Goal: Task Accomplishment & Management: Manage account settings

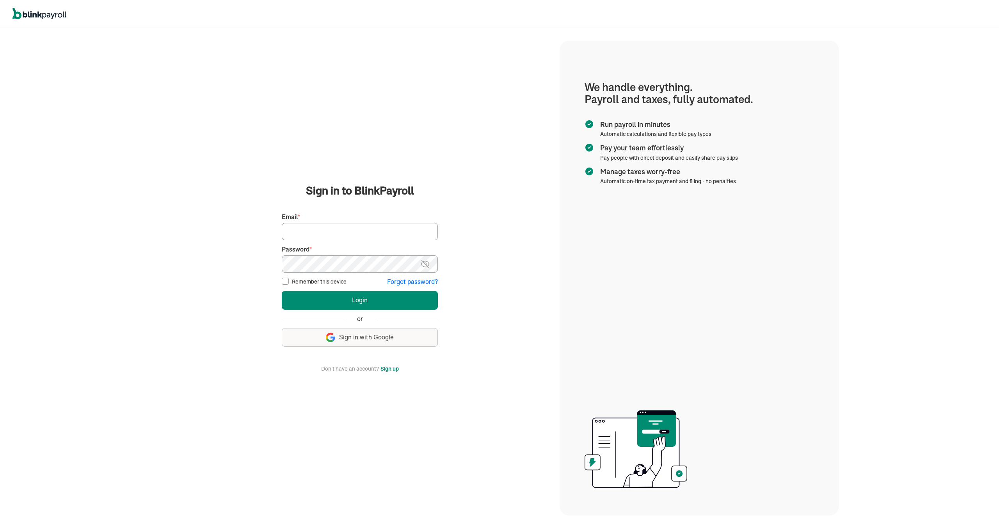
click at [404, 233] on input "Email *" at bounding box center [360, 231] width 156 height 17
type input "[PERSON_NAME][EMAIL_ADDRESS][DOMAIN_NAME]"
click at [377, 338] on span "Sign in with Google" at bounding box center [366, 337] width 55 height 9
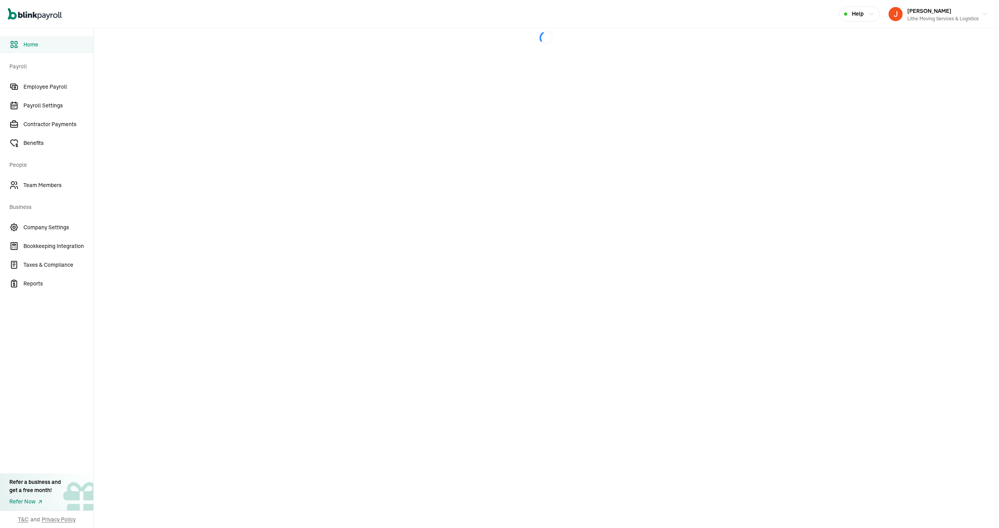
click at [122, 162] on main at bounding box center [547, 278] width 906 height 500
click at [57, 114] on link "Payroll Settings" at bounding box center [46, 105] width 93 height 17
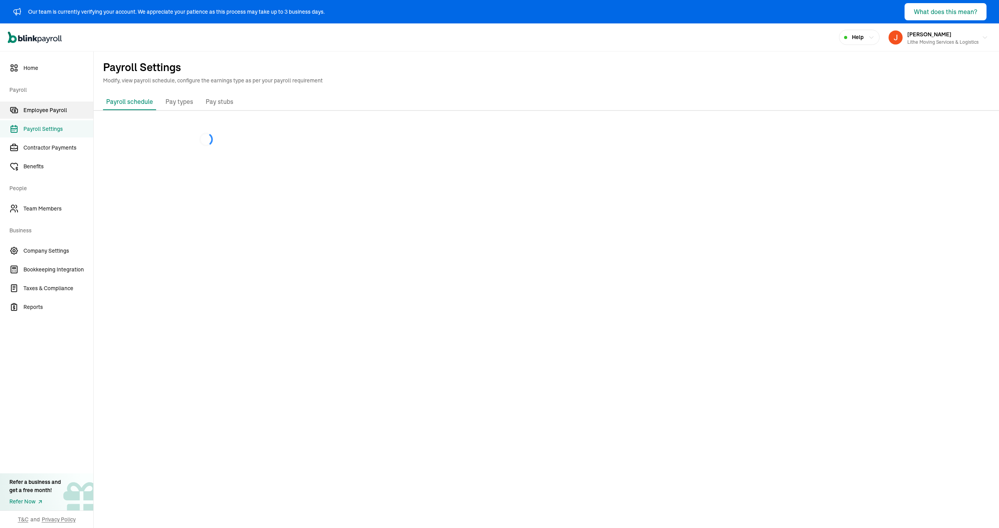
click at [44, 106] on span "Employee Payroll" at bounding box center [58, 110] width 70 height 8
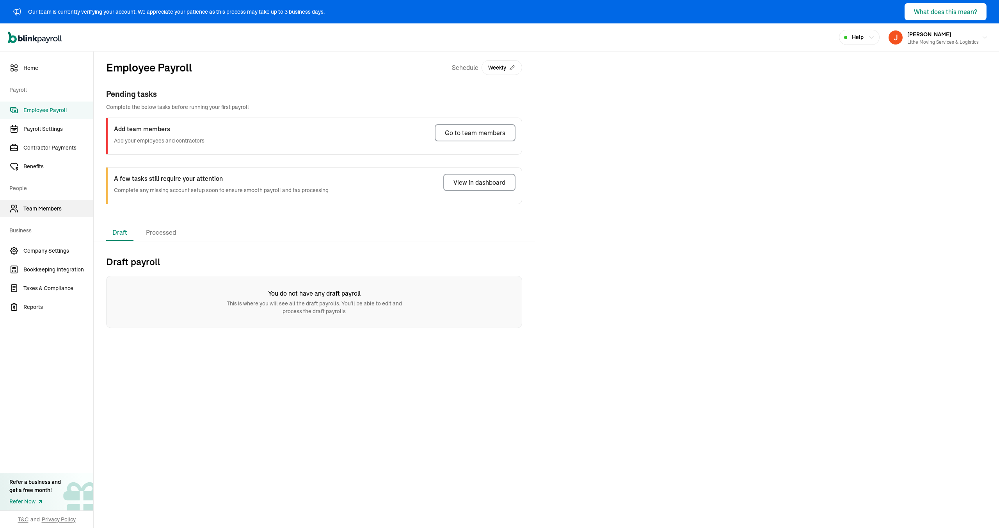
click at [67, 205] on span "Team Members" at bounding box center [58, 209] width 70 height 8
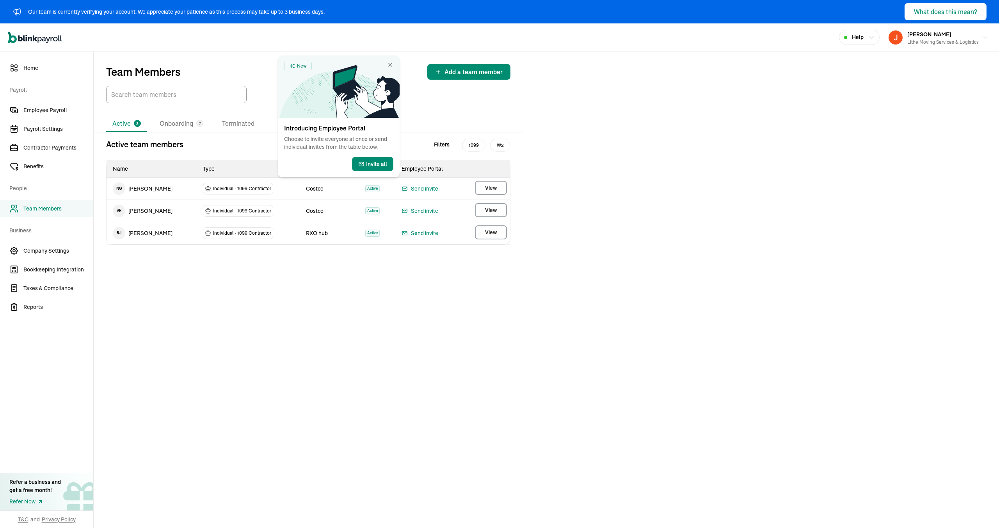
click at [260, 269] on div "Team Members Add a team member Active 3 Onboarding 7 Terminated Active team mem…" at bounding box center [547, 290] width 906 height 476
click at [436, 109] on div "Active 3 Onboarding 7 Terminated Active team members Filters 1099 W2 Name Type …" at bounding box center [308, 180] width 429 height 154
click at [398, 65] on icon at bounding box center [366, 91] width 67 height 53
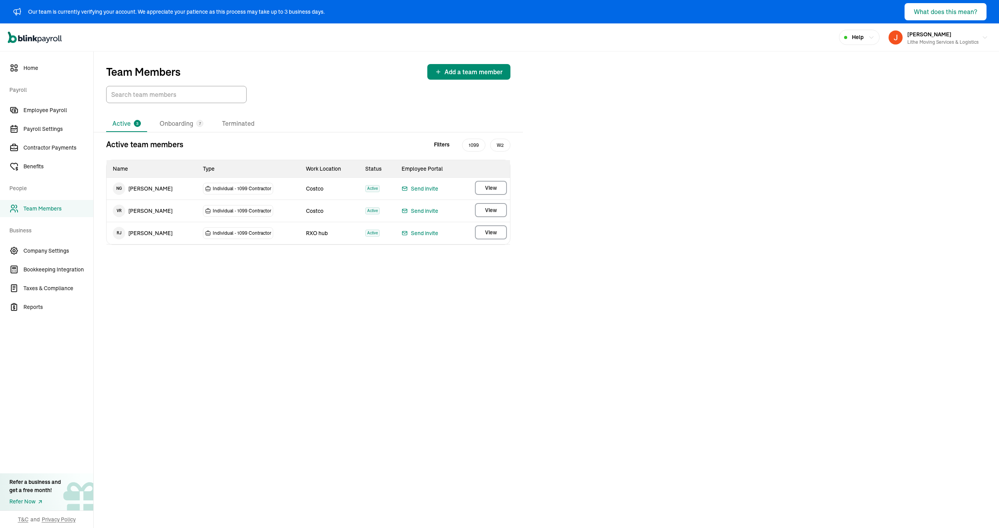
click at [375, 104] on div "Active 3 Onboarding 7 Terminated Active team members Filters 1099 W2 Name Type …" at bounding box center [308, 180] width 429 height 154
click at [412, 264] on div "Team Members Add a team member Active 3 Onboarding 7 Terminated Active team mem…" at bounding box center [547, 290] width 906 height 476
click at [265, 114] on div "Active 3 Onboarding 7 Terminated Active team members Filters 1099 W2 Name Type …" at bounding box center [308, 180] width 429 height 154
click at [190, 124] on li "Onboarding 7" at bounding box center [181, 124] width 56 height 16
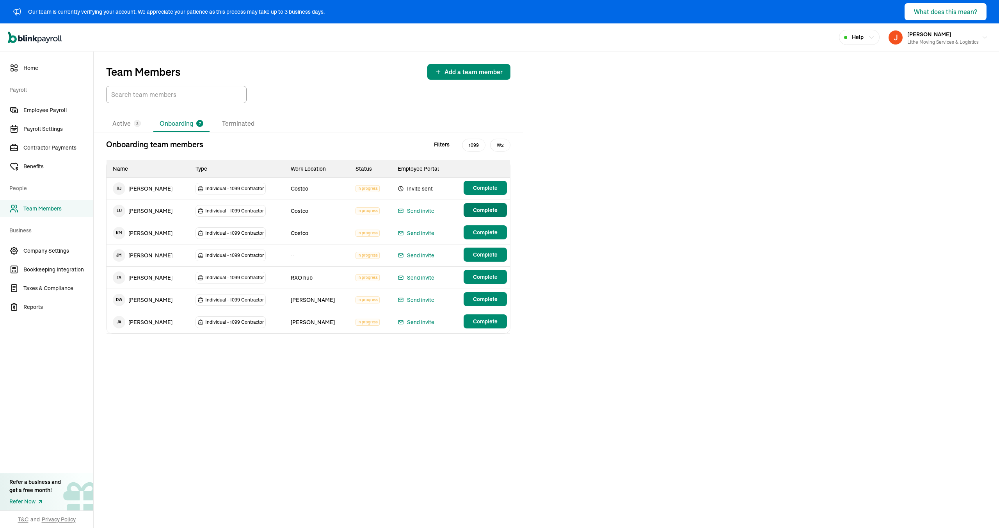
click at [480, 214] on span "Complete" at bounding box center [485, 210] width 25 height 8
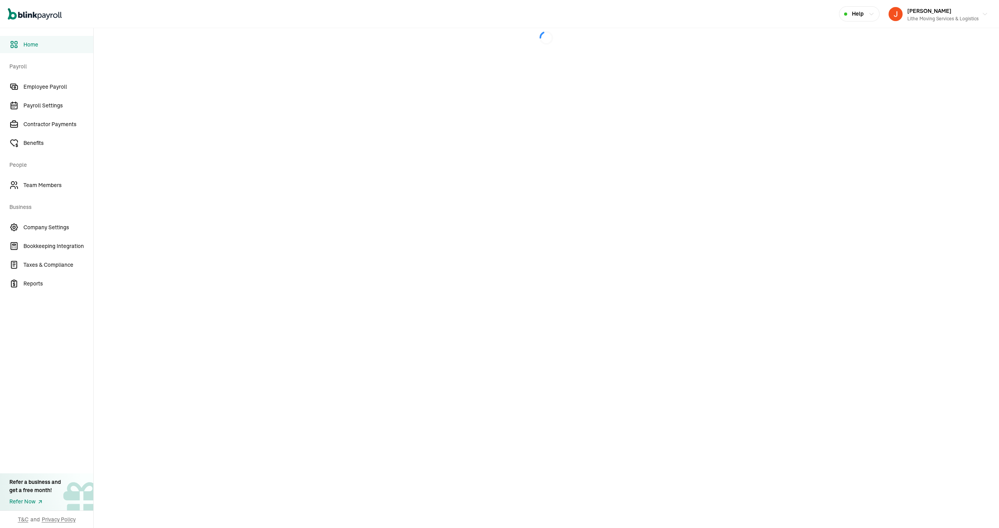
click at [122, 162] on main at bounding box center [547, 278] width 906 height 500
click at [57, 114] on link "Payroll Settings" at bounding box center [46, 105] width 93 height 17
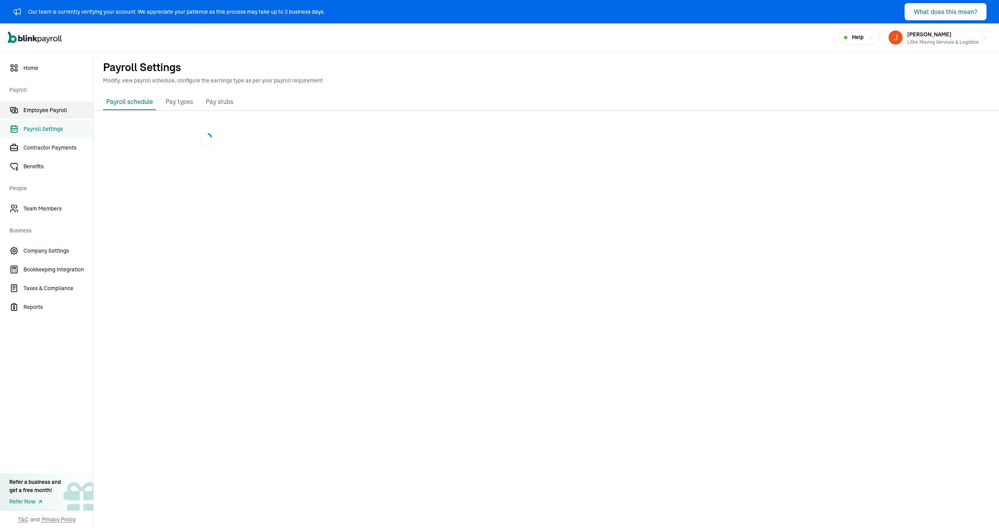
click at [44, 106] on span "Employee Payroll" at bounding box center [58, 110] width 70 height 8
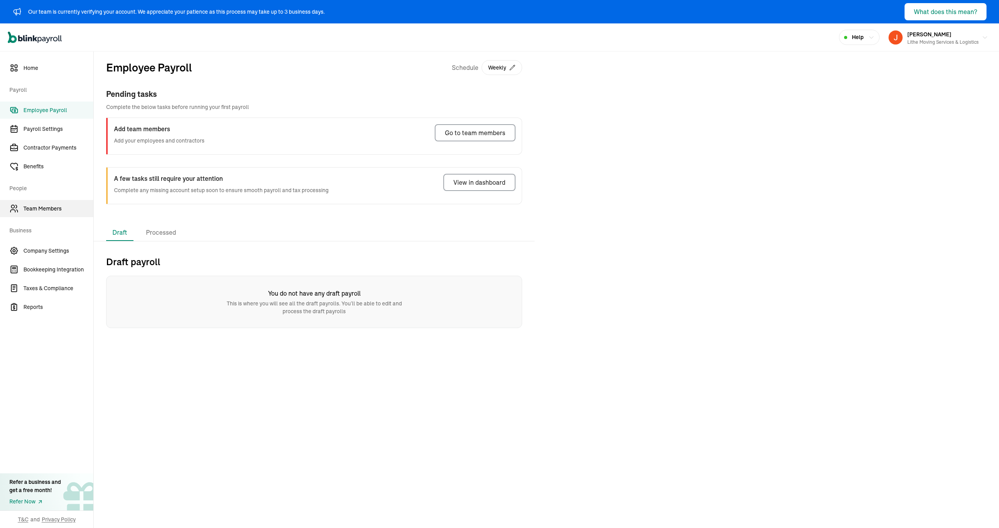
click at [67, 205] on span "Team Members" at bounding box center [58, 209] width 70 height 8
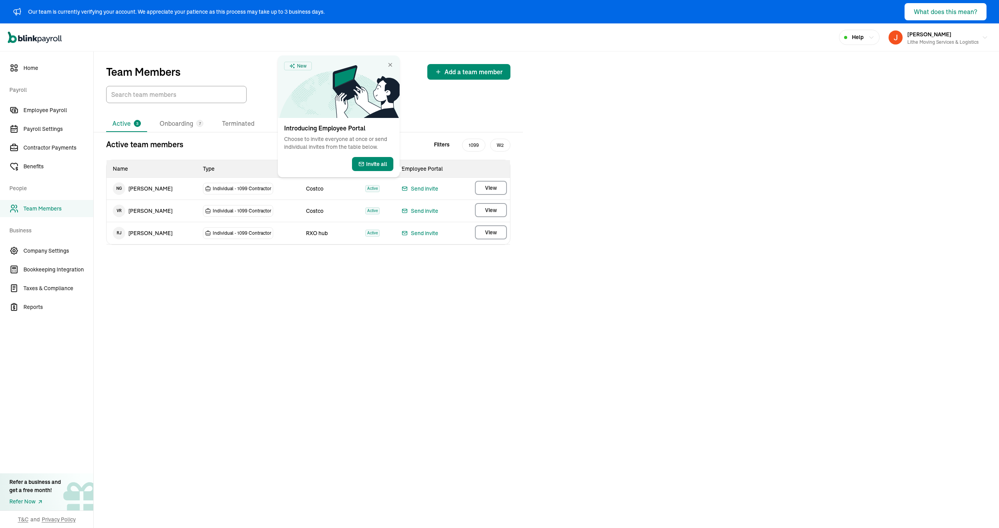
click at [260, 269] on div "Team Members Add a team member Active 3 Onboarding 7 Terminated Active team mem…" at bounding box center [547, 290] width 906 height 476
click at [436, 109] on div "Active 3 Onboarding 7 Terminated Active team members Filters 1099 W2 Name Type …" at bounding box center [308, 180] width 429 height 154
click at [398, 65] on icon at bounding box center [366, 91] width 67 height 53
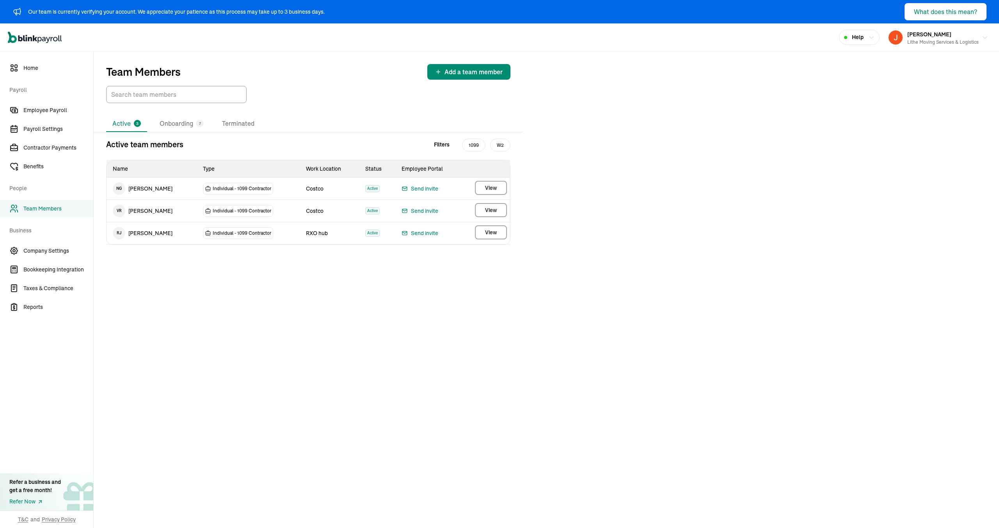
click at [375, 104] on div "Active 3 Onboarding 7 Terminated Active team members Filters 1099 W2 Name Type …" at bounding box center [308, 180] width 429 height 154
click at [412, 264] on div "Team Members Add a team member Active 3 Onboarding 7 Terminated Active team mem…" at bounding box center [547, 290] width 906 height 476
click at [265, 114] on div "Active 3 Onboarding 7 Terminated Active team members Filters 1099 W2 Name Type …" at bounding box center [308, 180] width 429 height 154
click at [190, 124] on li "Onboarding 7" at bounding box center [181, 124] width 56 height 16
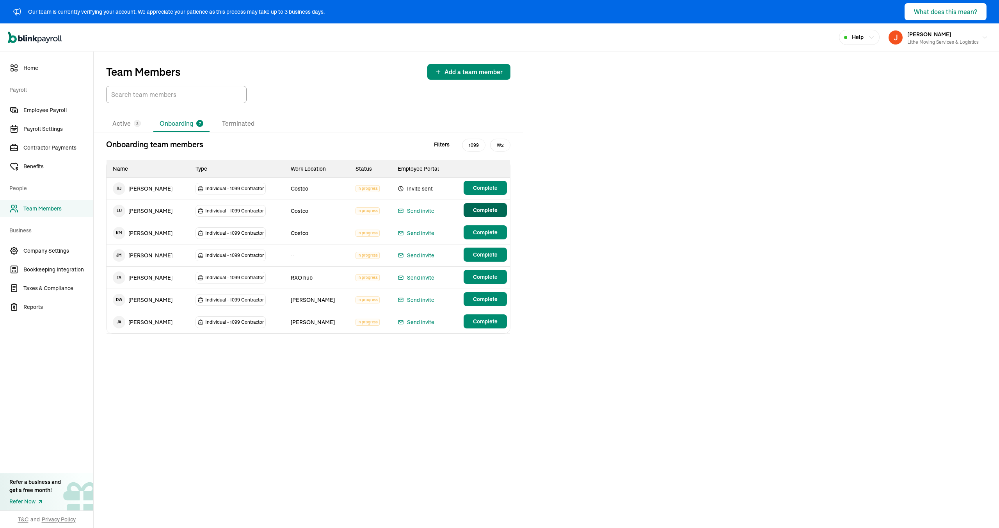
click at [480, 214] on span "Complete" at bounding box center [485, 210] width 25 height 8
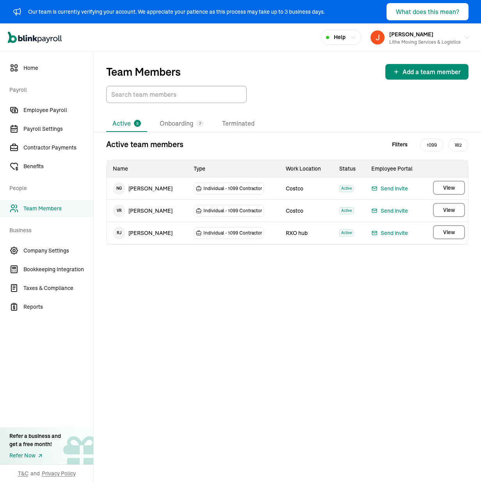
click at [317, 93] on div at bounding box center [287, 94] width 362 height 17
click at [319, 266] on div "Team Members Add a team member Active 3 Onboarding 7 Terminated Active team mem…" at bounding box center [287, 267] width 387 height 431
click at [313, 82] on div "Team Members Add a team member" at bounding box center [287, 78] width 387 height 52
click at [175, 125] on li "Onboarding 7" at bounding box center [181, 124] width 56 height 16
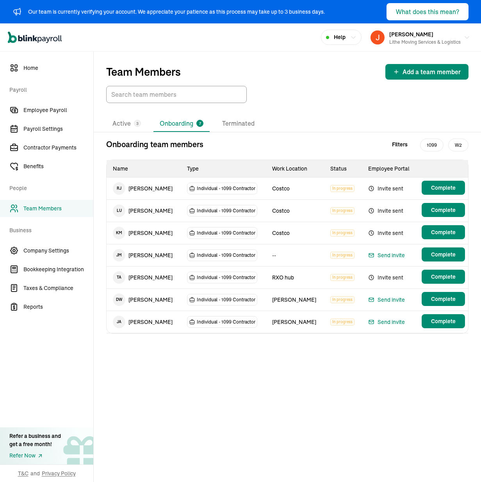
click at [278, 69] on div "Team Members Add a team member" at bounding box center [287, 72] width 362 height 16
click at [69, 112] on span "Employee Payroll" at bounding box center [58, 110] width 70 height 8
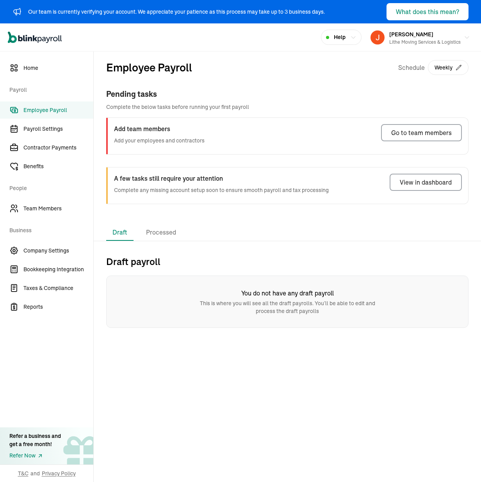
click at [254, 219] on div "Employee Payroll Schedule Weekly Pending tasks Complete the below tasks before …" at bounding box center [287, 138] width 387 height 173
click at [269, 75] on div "Employee Payroll Schedule Weekly" at bounding box center [287, 73] width 362 height 29
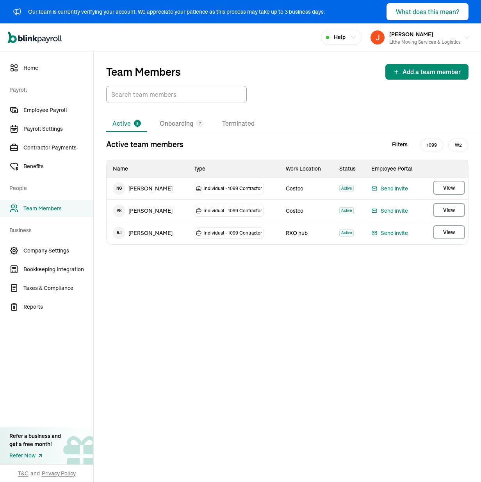
click at [317, 93] on div at bounding box center [287, 94] width 362 height 17
click at [319, 266] on div "Team Members Add a team member Active 3 Onboarding 7 Terminated Active team mem…" at bounding box center [287, 267] width 387 height 431
click at [313, 82] on div "Team Members Add a team member" at bounding box center [287, 78] width 387 height 52
click at [175, 125] on li "Onboarding 7" at bounding box center [181, 124] width 56 height 16
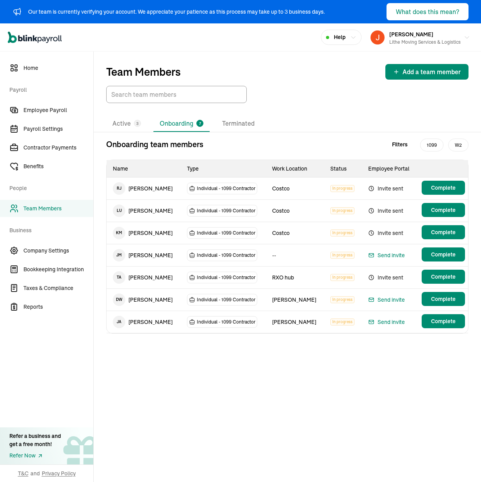
click at [278, 69] on div "Team Members Add a team member" at bounding box center [287, 72] width 362 height 16
click at [69, 112] on span "Employee Payroll" at bounding box center [58, 110] width 70 height 8
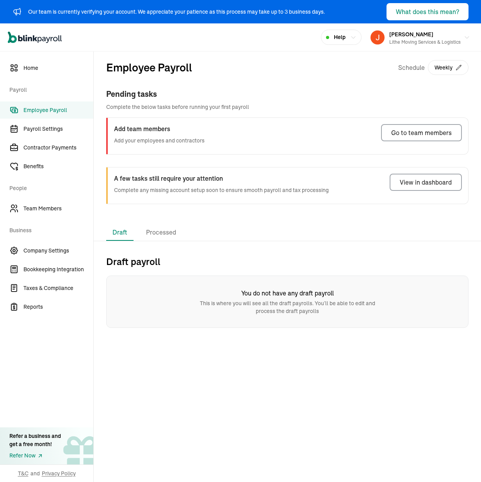
click at [254, 219] on div "Employee Payroll Schedule Weekly Pending tasks Complete the below tasks before …" at bounding box center [287, 138] width 387 height 173
click at [269, 75] on div "Employee Payroll Schedule Weekly" at bounding box center [287, 73] width 362 height 29
